Goal: Information Seeking & Learning: Check status

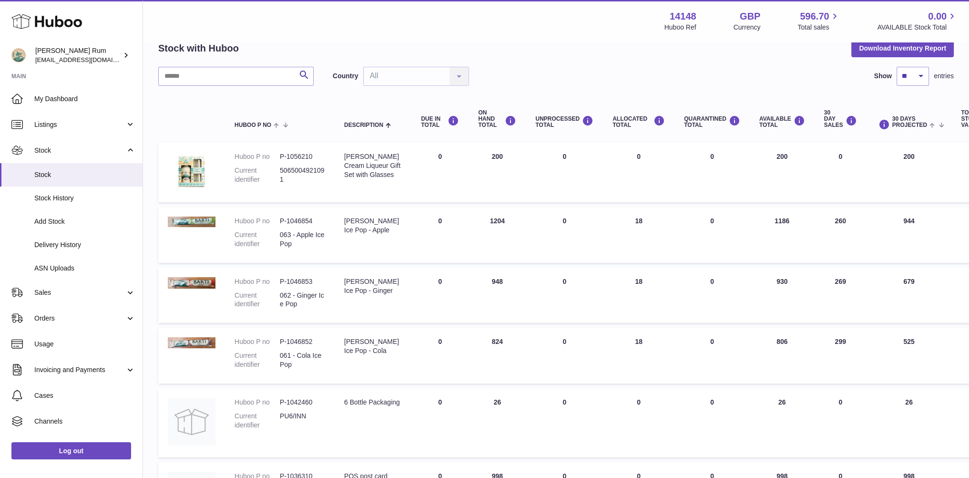
scroll to position [95, 0]
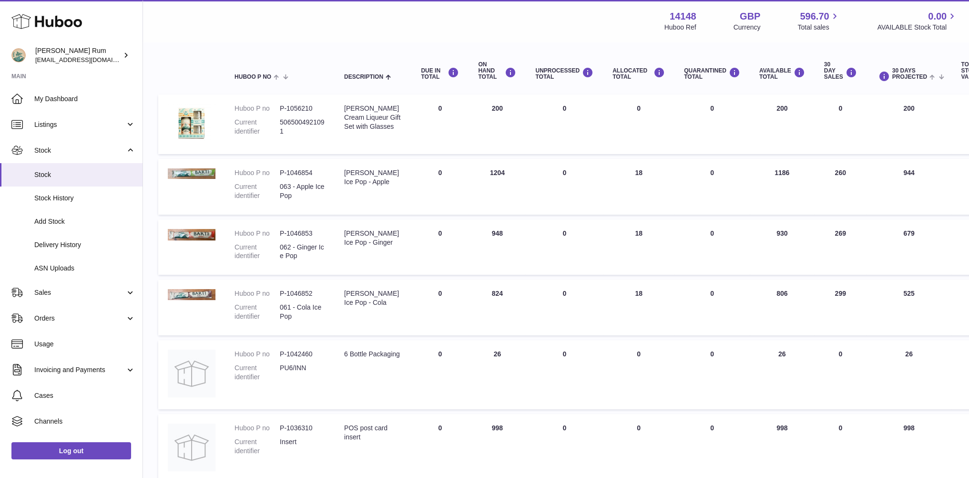
click at [534, 56] on th "UNPROCESSED Total" at bounding box center [564, 71] width 77 height 38
drag, startPoint x: 521, startPoint y: 31, endPoint x: 514, endPoint y: 30, distance: 7.7
click at [521, 31] on div "Menu Huboo 14148 Huboo Ref GBP Currency 596.70 Total sales 0.00 AVAILABLE Stock…" at bounding box center [555, 21] width 803 height 22
click at [486, 31] on div "Menu Huboo 14148 Huboo Ref GBP Currency 596.70 Total sales 0.00 AVAILABLE Stock…" at bounding box center [555, 21] width 803 height 22
drag, startPoint x: 536, startPoint y: 34, endPoint x: 448, endPoint y: 21, distance: 89.6
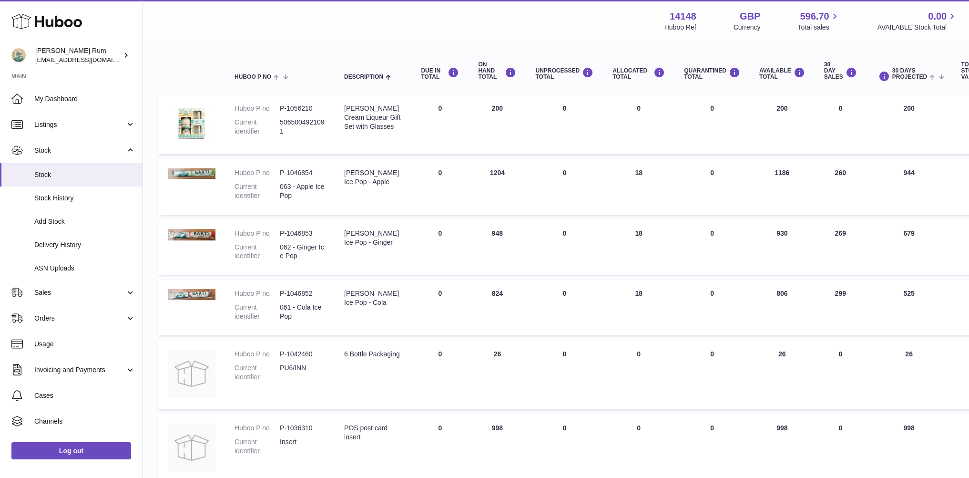
click at [534, 34] on div "Menu Huboo 14148 Huboo Ref GBP Currency 596.70 Total sales 0.00 AVAILABLE Stock…" at bounding box center [556, 21] width 826 height 42
click at [445, 20] on div "Menu Huboo 14148 Huboo Ref GBP Currency 596.70 Total sales 0.00 AVAILABLE Stock…" at bounding box center [555, 21] width 803 height 22
click at [372, 12] on div "Menu Huboo 14148 Huboo Ref GBP Currency 596.70 Total sales 0.00 AVAILABLE Stock…" at bounding box center [555, 21] width 803 height 22
click at [365, 8] on div "Menu Huboo 14148 Huboo Ref GBP Currency 596.70 Total sales 0.00 AVAILABLE Stock…" at bounding box center [556, 21] width 826 height 42
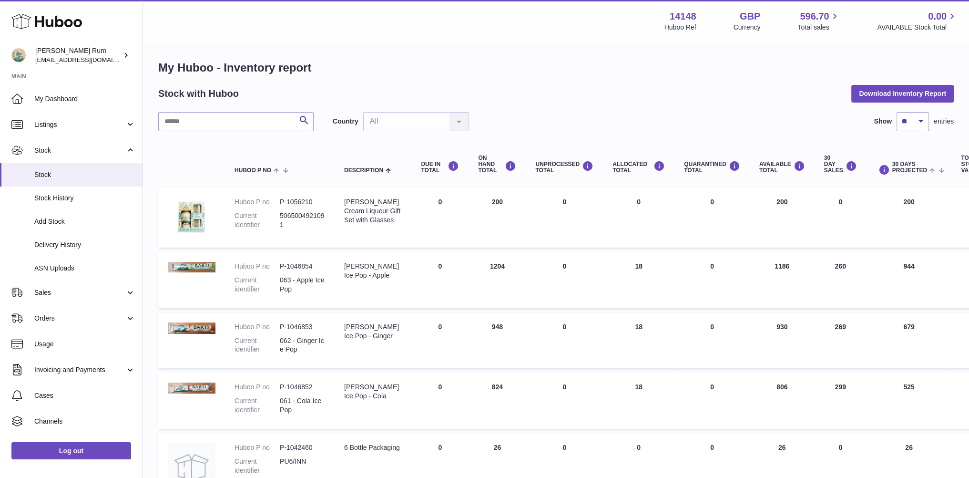
scroll to position [0, 0]
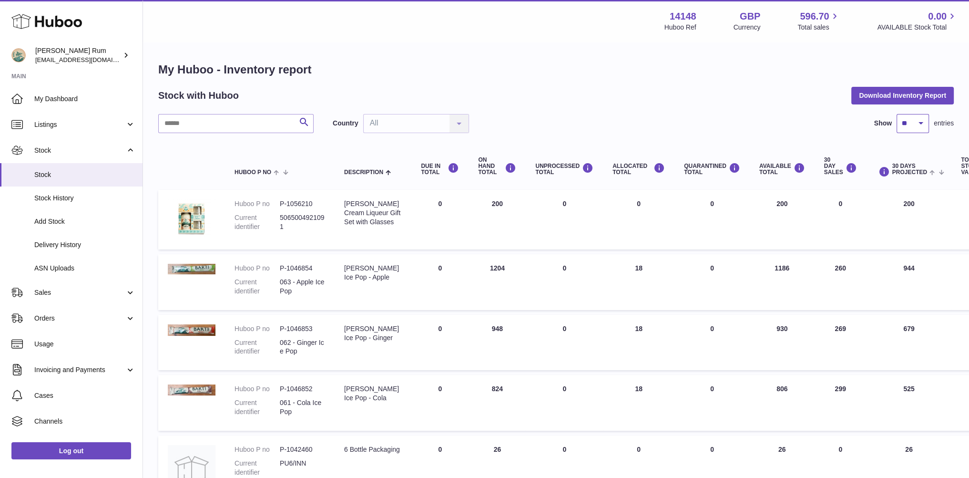
click at [919, 120] on select "** ** ** ***" at bounding box center [913, 123] width 32 height 19
select select "***"
click at [897, 114] on select "** ** ** ***" at bounding box center [913, 123] width 32 height 19
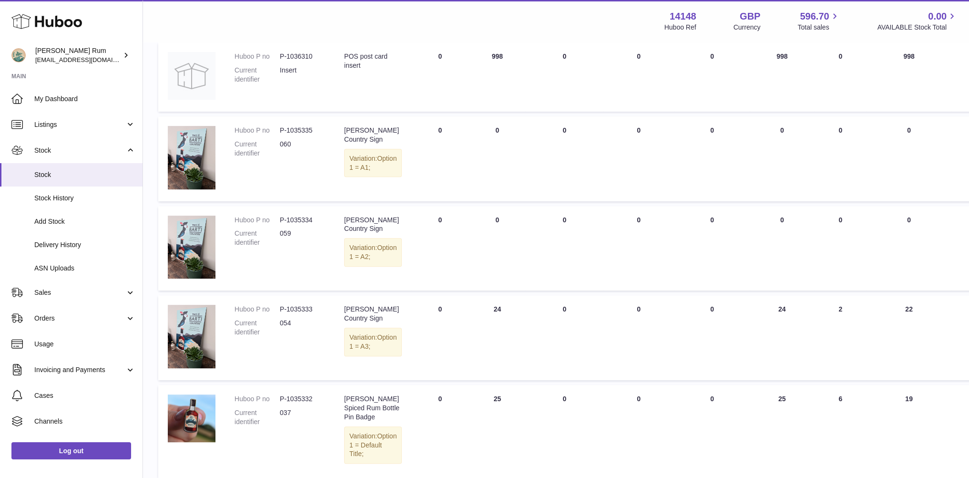
scroll to position [570, 0]
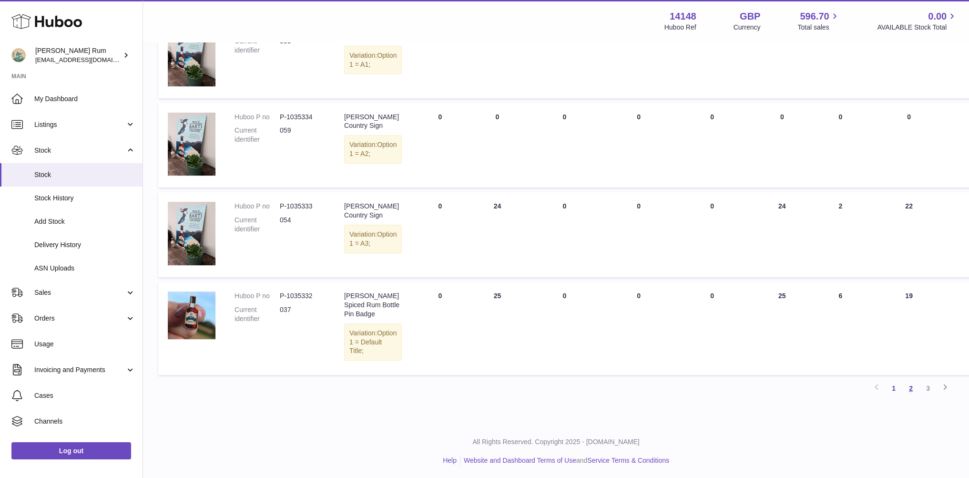
click at [915, 386] on link "2" at bounding box center [910, 387] width 17 height 17
click at [913, 388] on link "2" at bounding box center [910, 387] width 17 height 17
click at [913, 384] on link "2" at bounding box center [910, 387] width 17 height 17
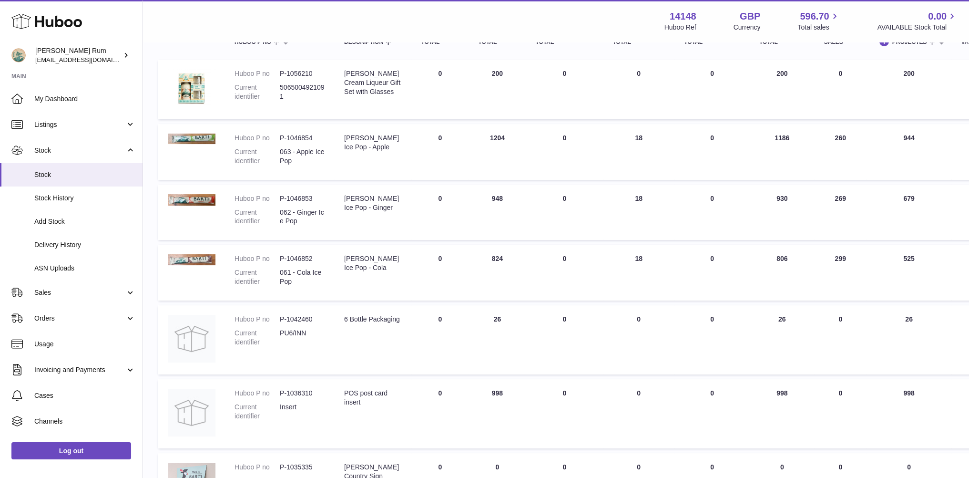
scroll to position [43, 0]
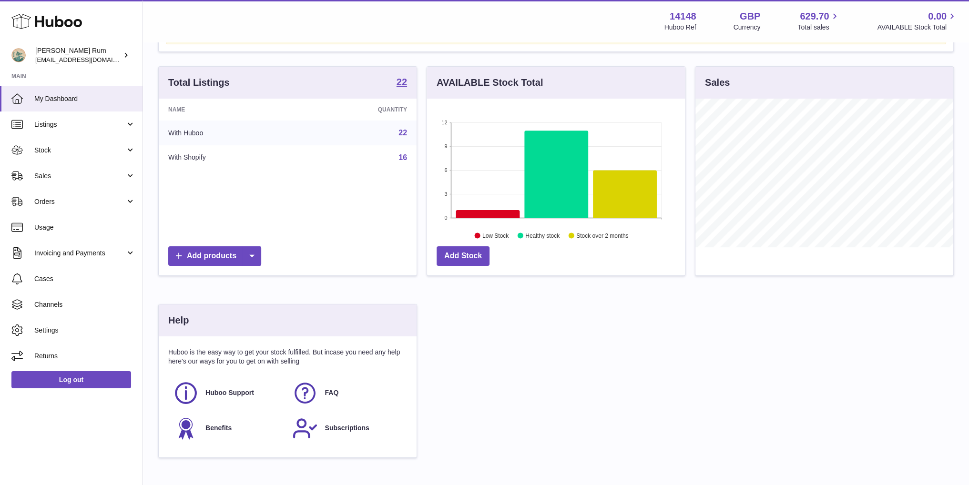
scroll to position [122, 0]
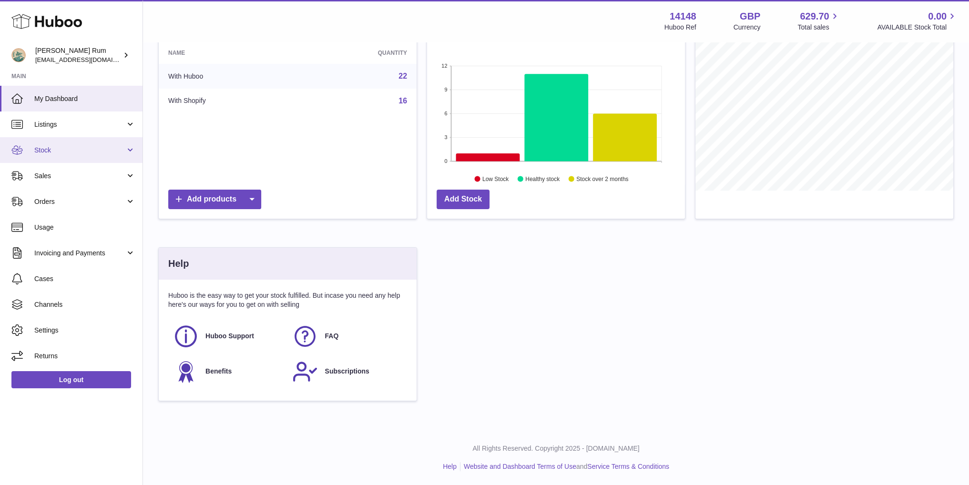
click at [57, 143] on link "Stock" at bounding box center [71, 150] width 143 height 26
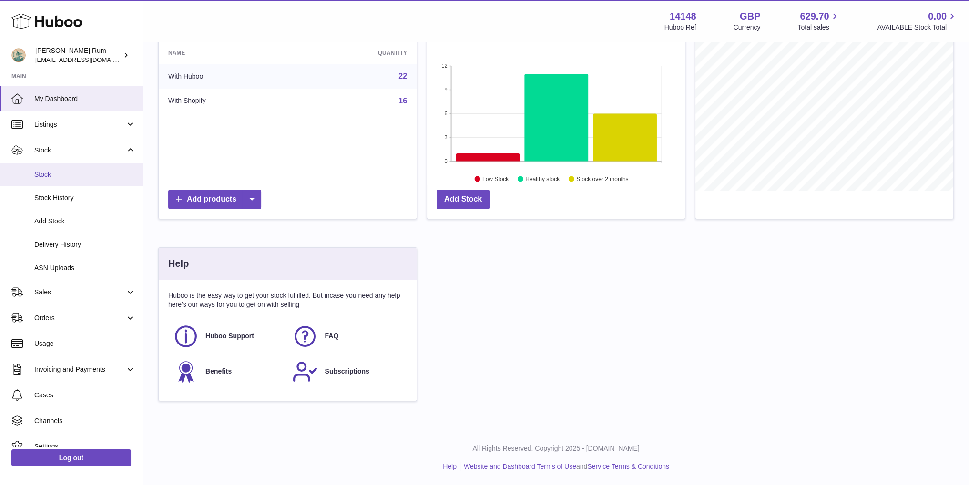
click at [54, 180] on link "Stock" at bounding box center [71, 174] width 143 height 23
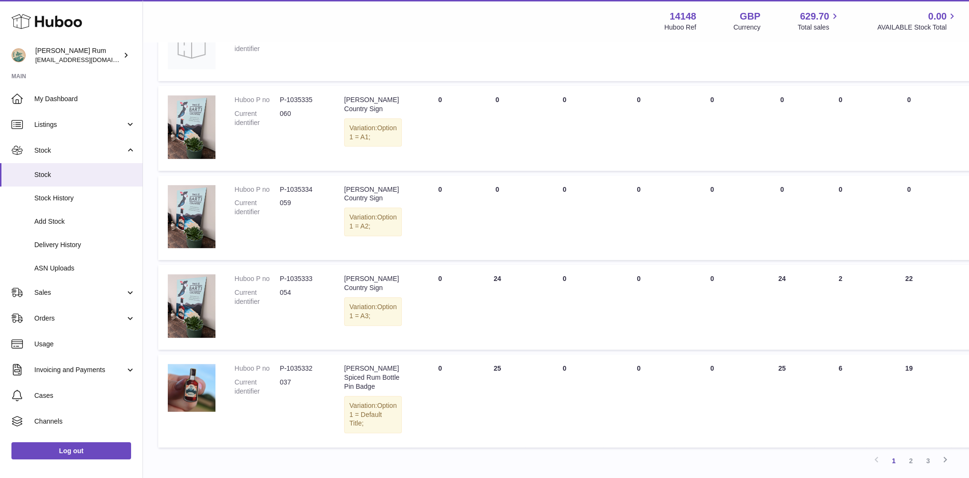
scroll to position [524, 0]
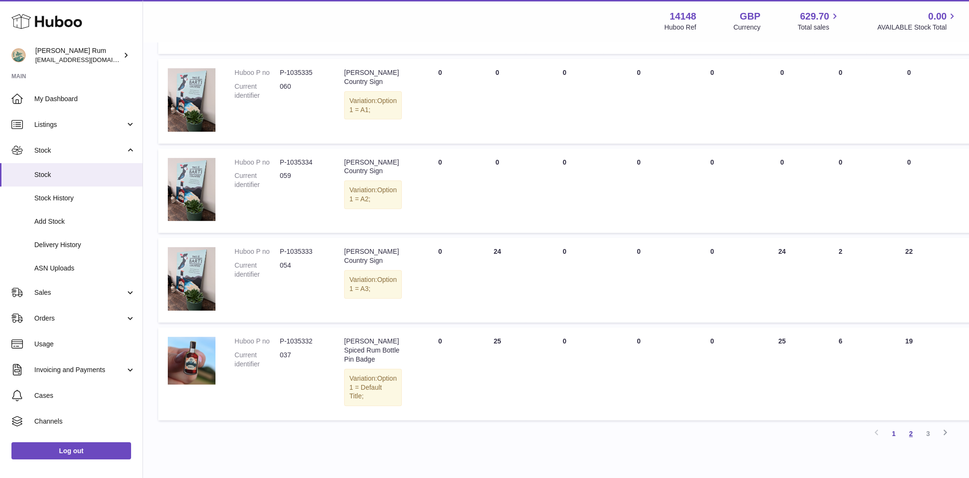
click at [913, 435] on link "2" at bounding box center [910, 433] width 17 height 17
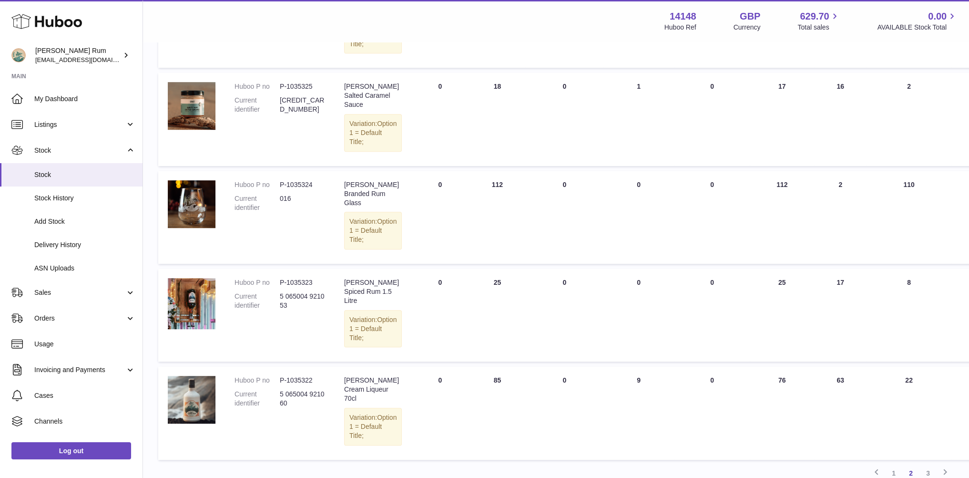
scroll to position [714, 0]
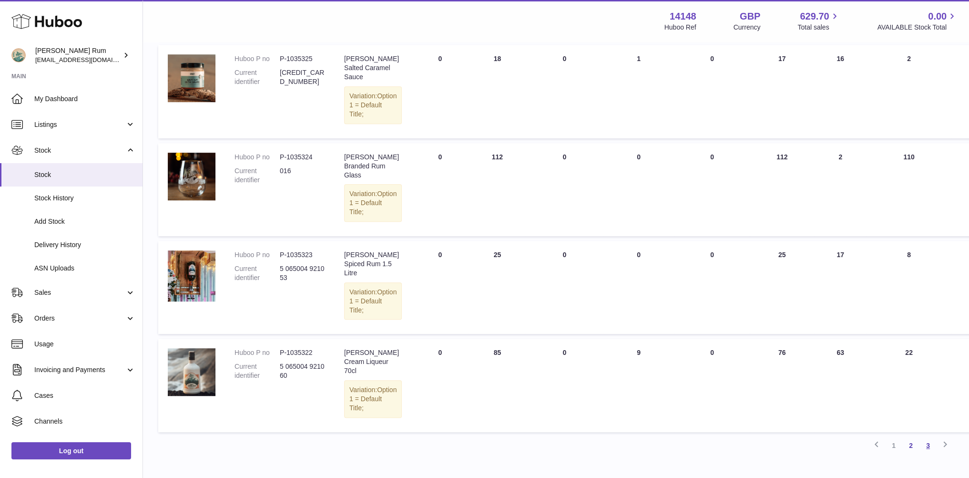
click at [930, 437] on link "3" at bounding box center [927, 445] width 17 height 17
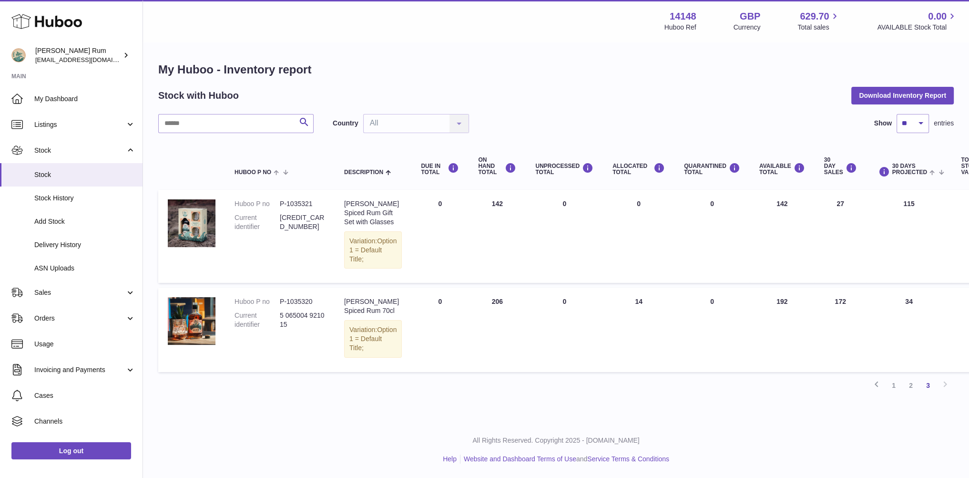
scroll to position [7, 0]
click at [87, 297] on link "Sales" at bounding box center [71, 292] width 143 height 26
click at [250, 418] on div "Menu Huboo 14148 Huboo Ref GBP Currency 629.70 Total sales 0.00 AVAILABLE Stock…" at bounding box center [556, 210] width 826 height 421
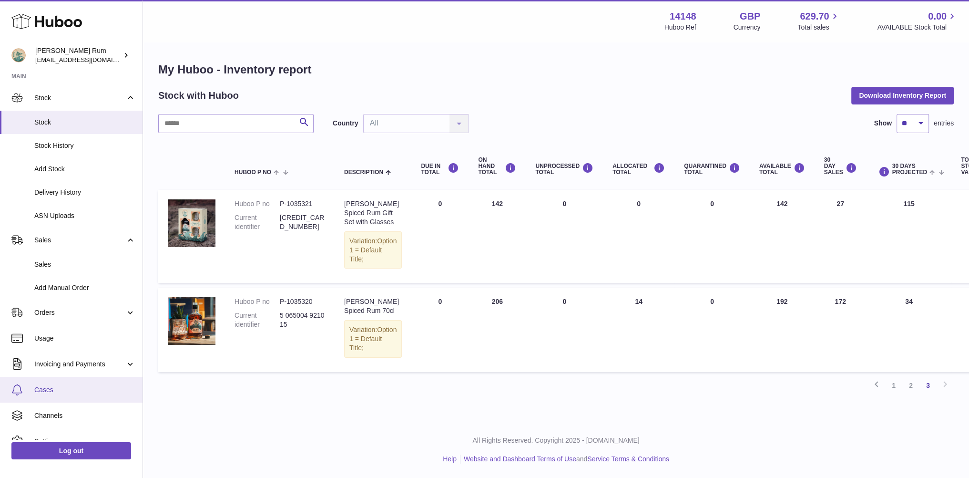
scroll to position [85, 0]
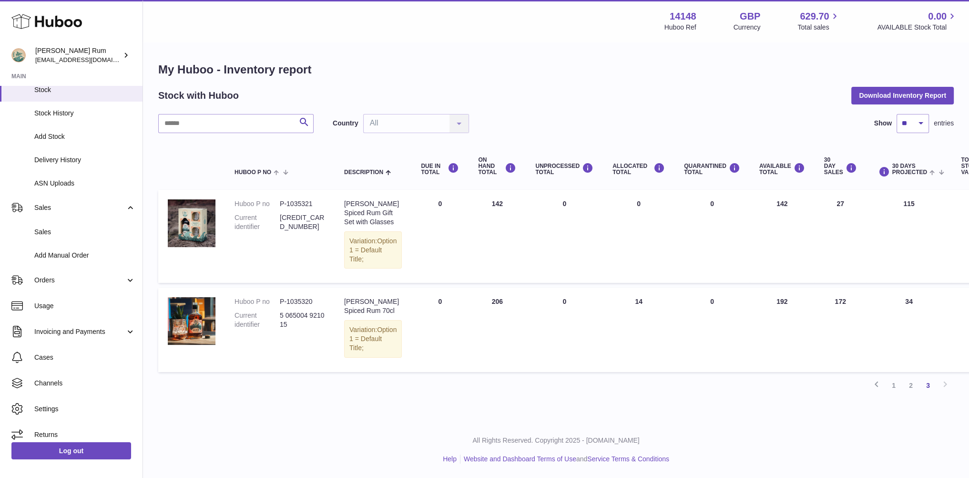
click at [260, 417] on div "Menu Huboo 14148 Huboo Ref GBP Currency 629.70 Total sales 0.00 AVAILABLE Stock…" at bounding box center [556, 210] width 826 height 421
drag, startPoint x: 580, startPoint y: 407, endPoint x: 621, endPoint y: 393, distance: 43.1
click at [583, 405] on div "My Huboo - Inventory report Stock with Huboo Download Inventory Report Search C…" at bounding box center [556, 231] width 826 height 377
click at [621, 393] on div "My Huboo - Inventory report Stock with Huboo Download Inventory Report Search C…" at bounding box center [556, 231] width 826 height 377
click at [714, 399] on div "My Huboo - Inventory report Stock with Huboo Download Inventory Report Search C…" at bounding box center [556, 231] width 826 height 377
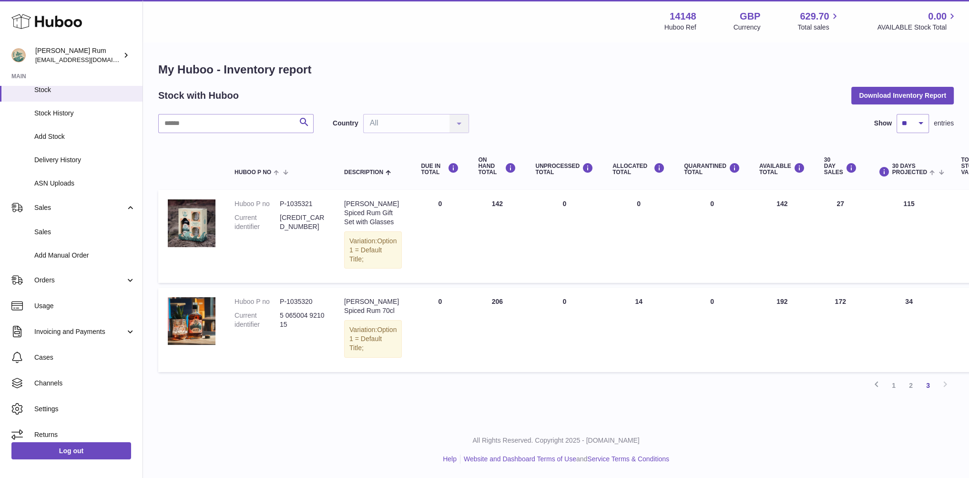
click at [712, 397] on div "My Huboo - Inventory report Stock with Huboo Download Inventory Report Search C…" at bounding box center [556, 231] width 826 height 377
drag, startPoint x: 588, startPoint y: 388, endPoint x: 470, endPoint y: 388, distance: 117.3
click at [587, 388] on div "My Huboo - Inventory report Stock with Huboo Download Inventory Report Search C…" at bounding box center [556, 231] width 826 height 377
click at [469, 388] on div "My Huboo - Inventory report Stock with Huboo Download Inventory Report Search C…" at bounding box center [556, 231] width 826 height 377
click at [364, 400] on div "My Huboo - Inventory report Stock with Huboo Download Inventory Report Search C…" at bounding box center [556, 231] width 826 height 377
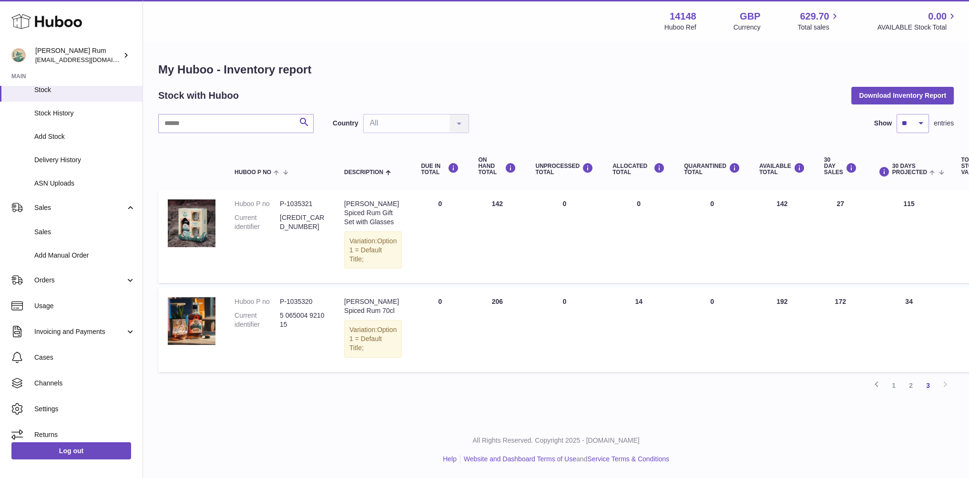
click at [277, 380] on div "Previous 1 2 3 Next" at bounding box center [556, 385] width 796 height 17
click at [195, 416] on div "Menu Huboo 14148 Huboo Ref GBP Currency 629.70 Total sales 0.00 AVAILABLE Stock…" at bounding box center [556, 210] width 826 height 421
click at [242, 418] on div "Menu Huboo 14148 Huboo Ref GBP Currency 629.70 Total sales 0.00 AVAILABLE Stock…" at bounding box center [556, 210] width 826 height 421
click at [651, 395] on div "My Huboo - Inventory report Stock with Huboo Download Inventory Report Search C…" at bounding box center [556, 231] width 826 height 377
click at [498, 378] on div "Previous 1 2 3 Next" at bounding box center [556, 385] width 796 height 17
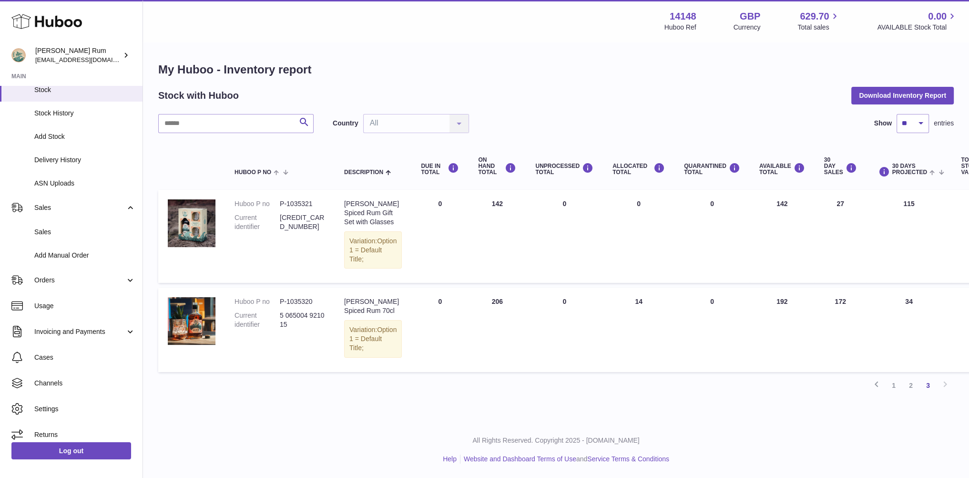
click at [427, 395] on div "My Huboo - Inventory report Stock with Huboo Download Inventory Report Search C…" at bounding box center [556, 231] width 826 height 377
click at [601, 387] on div "My Huboo - Inventory report Stock with Huboo Download Inventory Report Search C…" at bounding box center [556, 231] width 826 height 377
click at [732, 390] on div "My Huboo - Inventory report Stock with Huboo Download Inventory Report Search C…" at bounding box center [556, 231] width 826 height 377
click at [735, 398] on div "My Huboo - Inventory report Stock with Huboo Download Inventory Report Search C…" at bounding box center [556, 231] width 826 height 377
